Goal: Ask a question: Ask a question

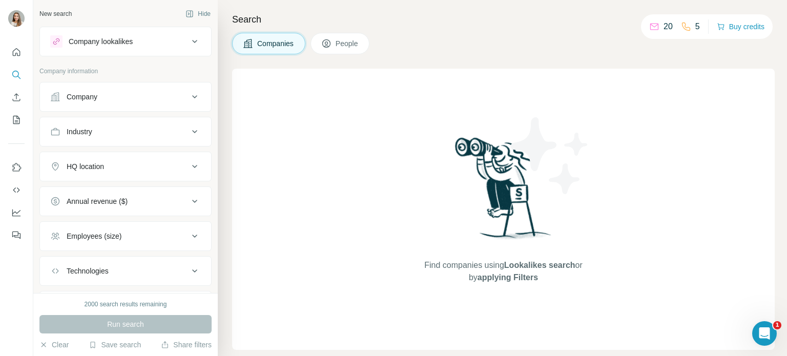
click at [363, 147] on div "Find companies using Lookalikes search or by applying Filters" at bounding box center [503, 209] width 543 height 281
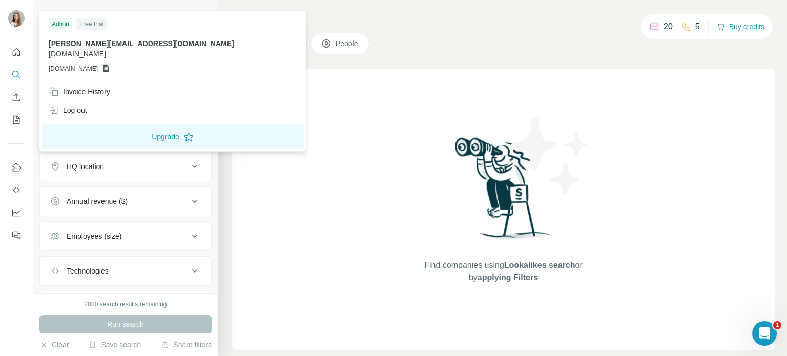
click at [18, 24] on img at bounding box center [16, 18] width 16 height 16
click at [106, 326] on div "Run search" at bounding box center [125, 324] width 172 height 18
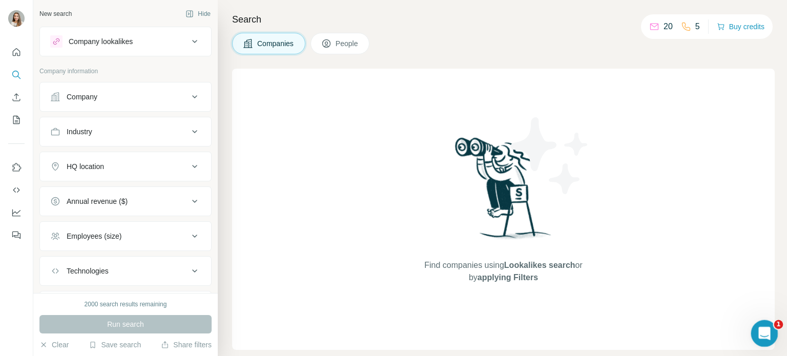
click at [763, 335] on icon "Open Intercom Messenger" at bounding box center [763, 332] width 17 height 17
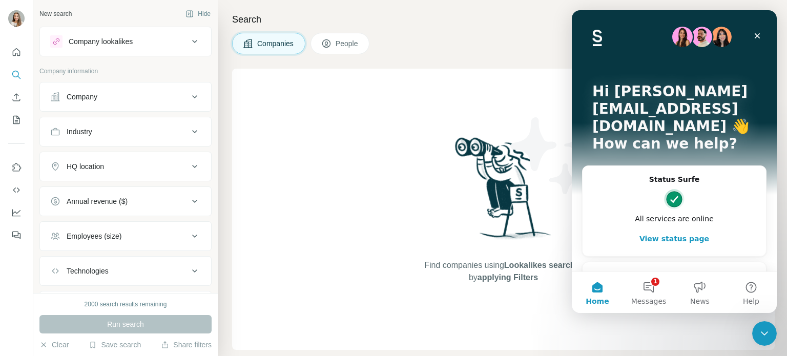
click at [626, 271] on div "Ask a question" at bounding box center [668, 276] width 151 height 11
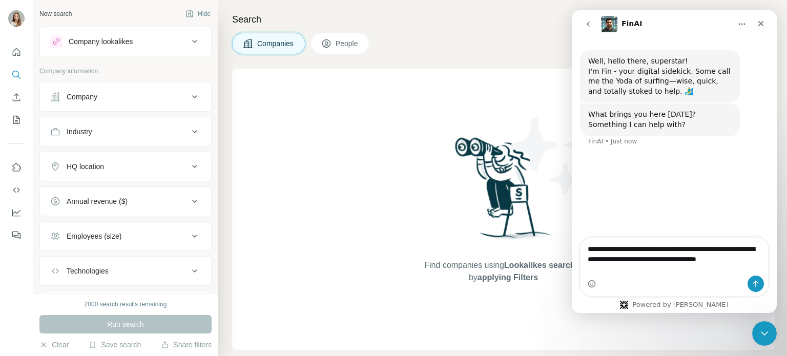
type textarea "**********"
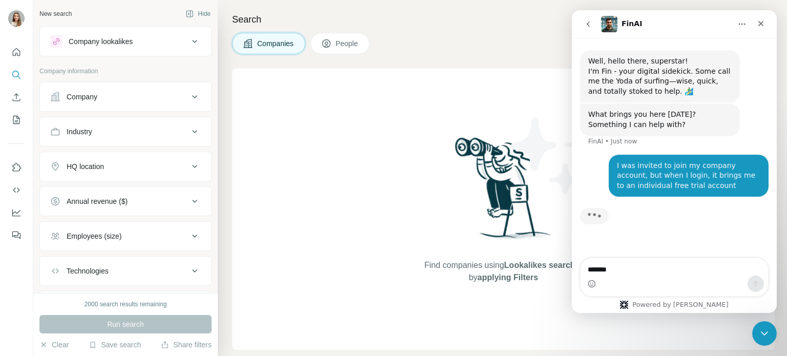
type textarea "******"
type textarea "*"
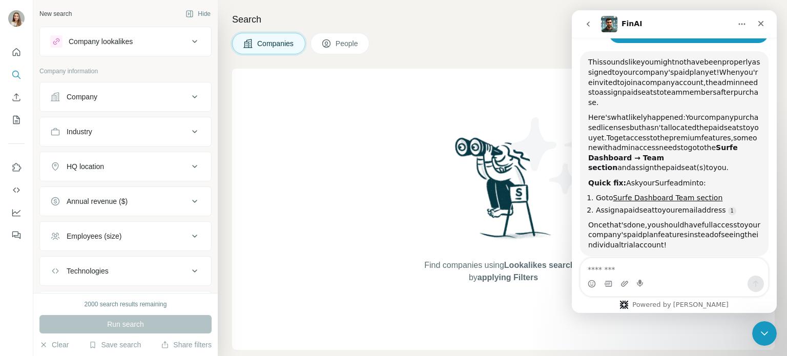
scroll to position [151, 0]
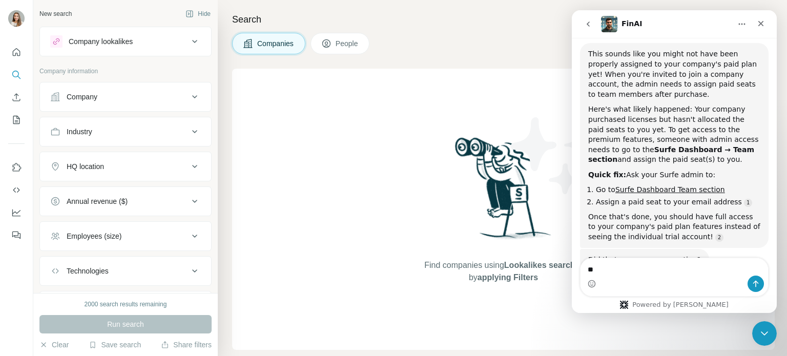
type textarea "*"
type textarea "**********"
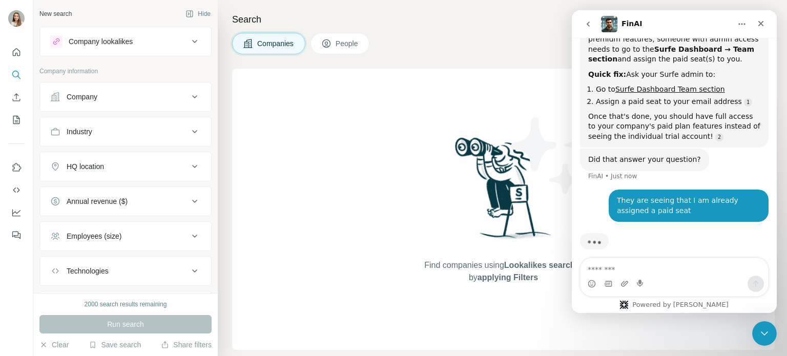
scroll to position [260, 0]
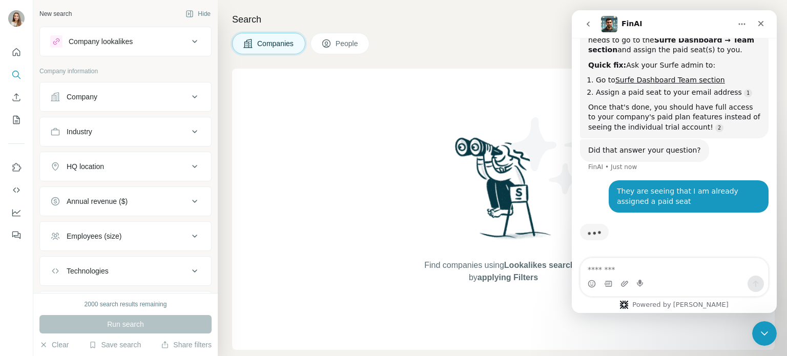
click at [650, 268] on textarea "Message…" at bounding box center [675, 266] width 188 height 17
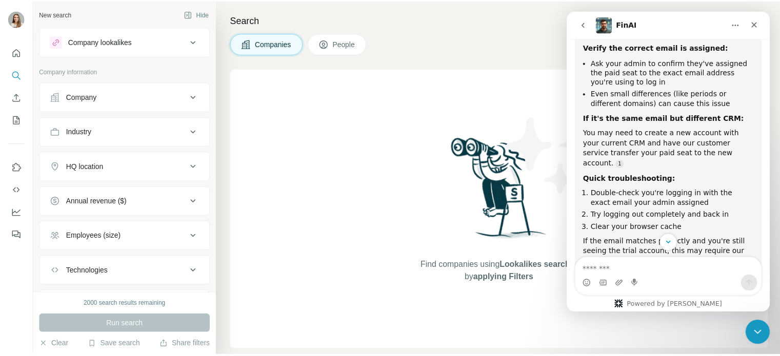
scroll to position [521, 0]
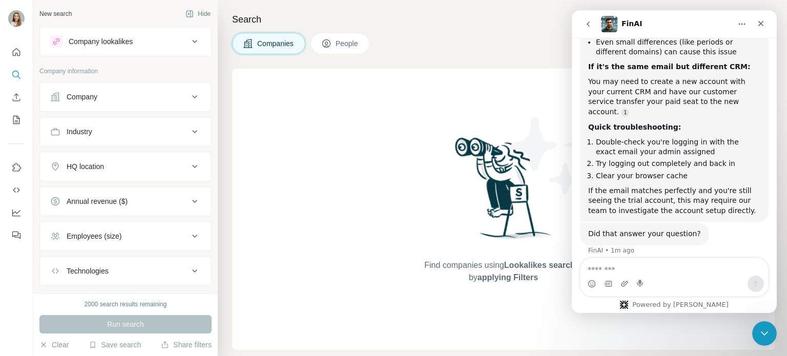
click at [383, 113] on div "Find companies using Lookalikes search or by applying Filters" at bounding box center [503, 209] width 543 height 281
click at [351, 109] on div "Find companies using Lookalikes search or by applying Filters" at bounding box center [503, 209] width 543 height 281
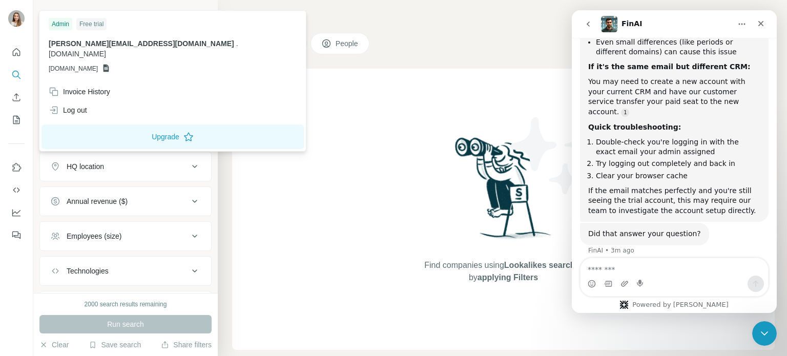
click at [17, 19] on img at bounding box center [16, 18] width 16 height 16
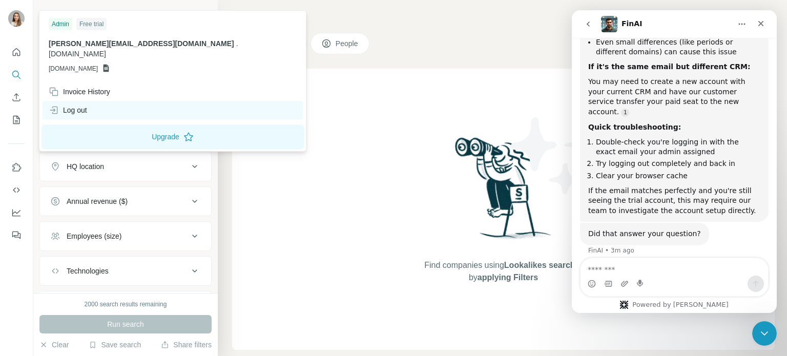
click at [66, 105] on div "Log out" at bounding box center [68, 110] width 38 height 10
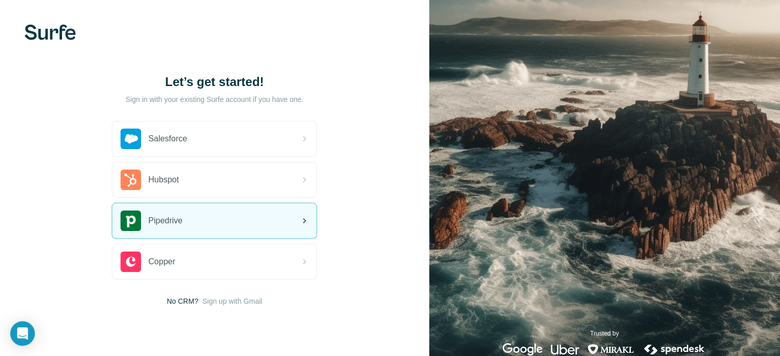
click at [164, 217] on span "Pipedrive" at bounding box center [165, 221] width 34 height 12
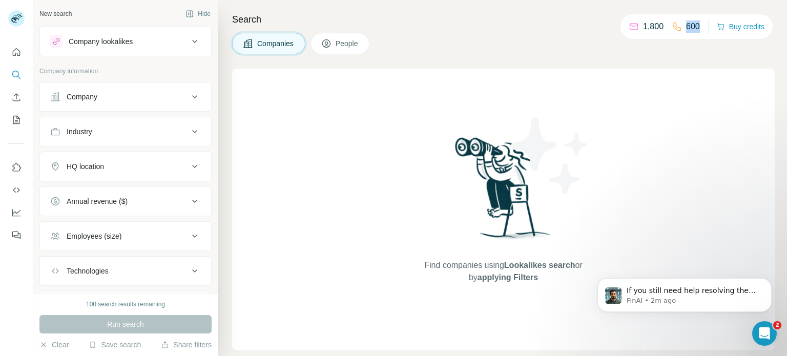
drag, startPoint x: 681, startPoint y: 24, endPoint x: 697, endPoint y: 24, distance: 15.9
click at [697, 24] on div "1,800 600 Buy credits" at bounding box center [697, 26] width 152 height 25
click at [629, 24] on icon at bounding box center [634, 27] width 10 height 10
click at [643, 26] on p "1,800" at bounding box center [653, 27] width 21 height 12
